Goal: Transaction & Acquisition: Book appointment/travel/reservation

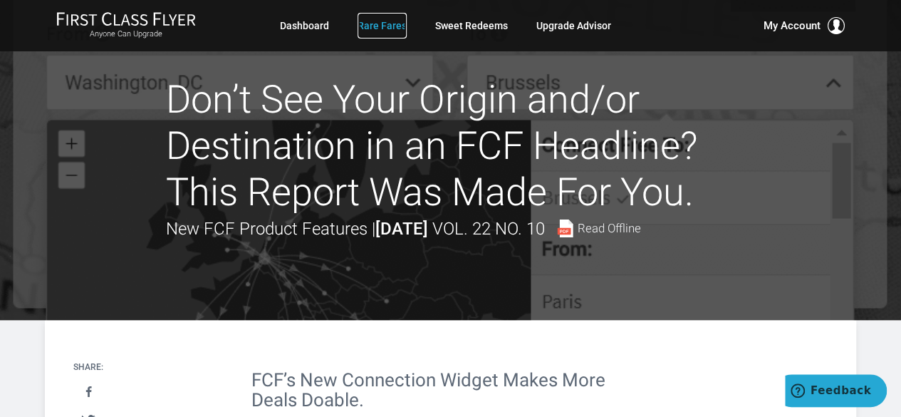
click at [379, 23] on link "Rare Fares" at bounding box center [382, 26] width 49 height 26
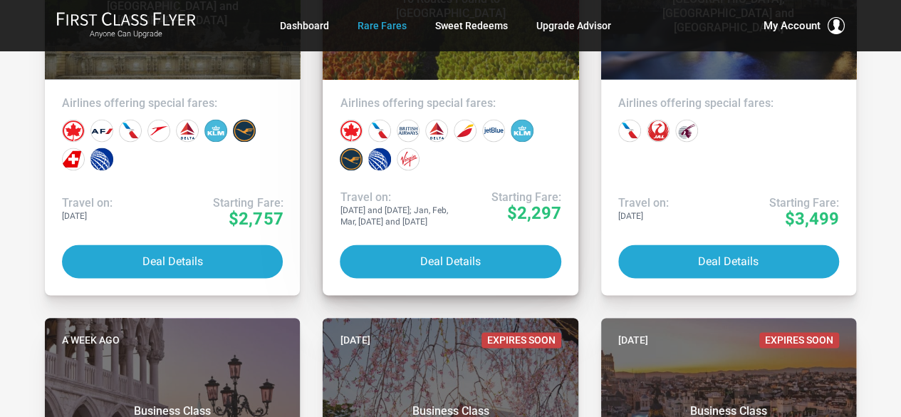
scroll to position [998, 0]
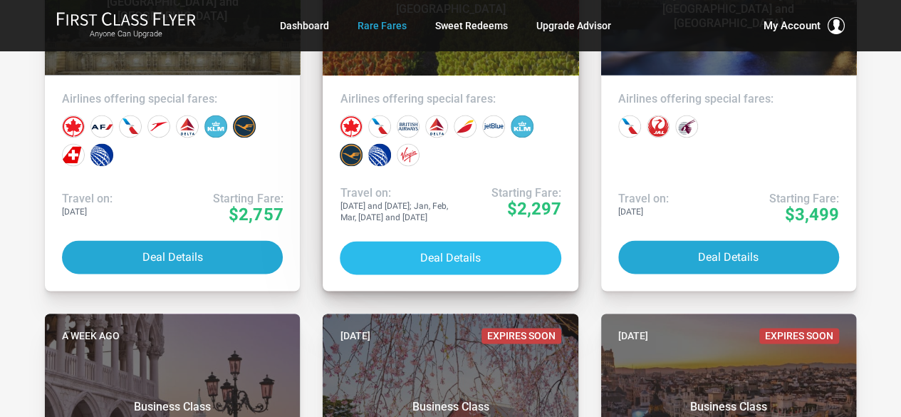
click at [429, 259] on button "Deal Details" at bounding box center [450, 257] width 221 height 33
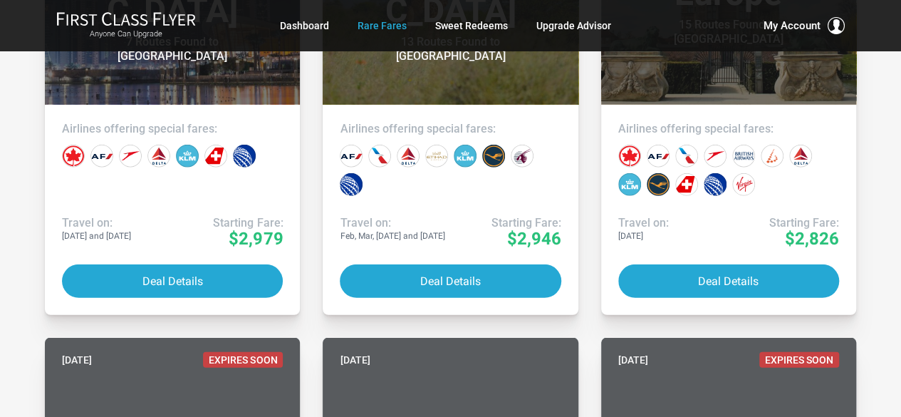
scroll to position [1710, 0]
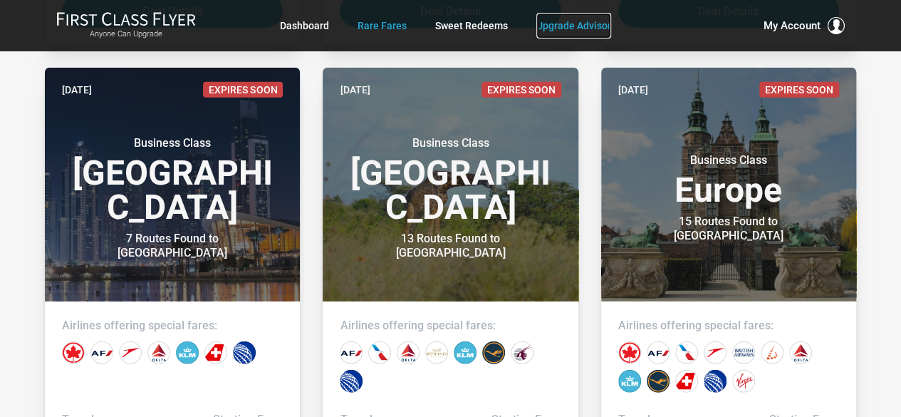
click at [549, 23] on link "Upgrade Advisor" at bounding box center [574, 26] width 75 height 26
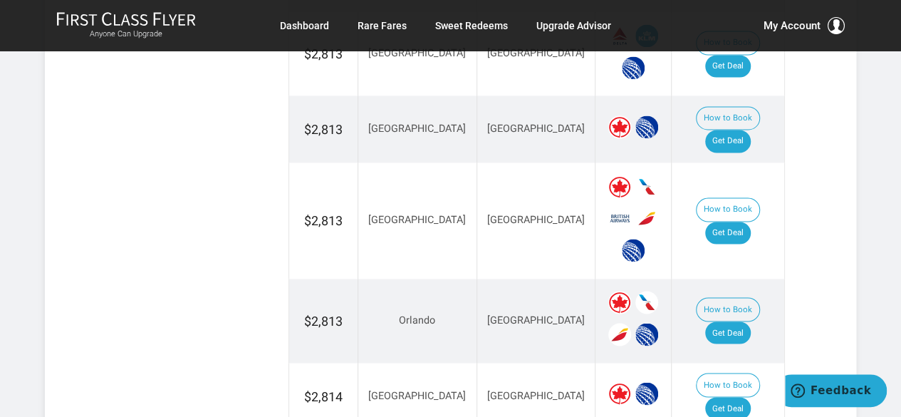
scroll to position [1069, 0]
click at [738, 222] on link "Get Deal" at bounding box center [729, 233] width 46 height 23
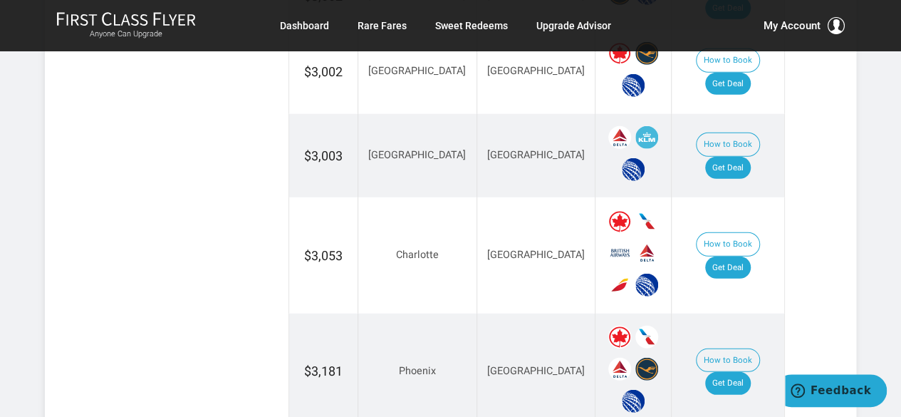
scroll to position [1782, 0]
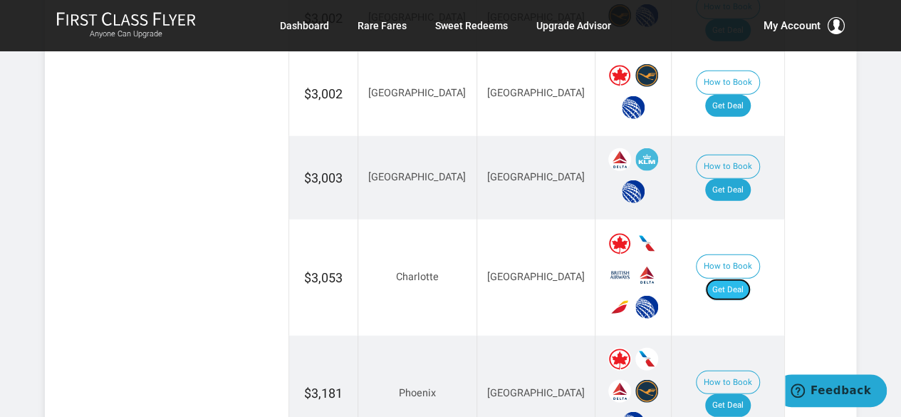
click at [739, 279] on link "Get Deal" at bounding box center [729, 290] width 46 height 23
